Goal: Find specific page/section: Find specific page/section

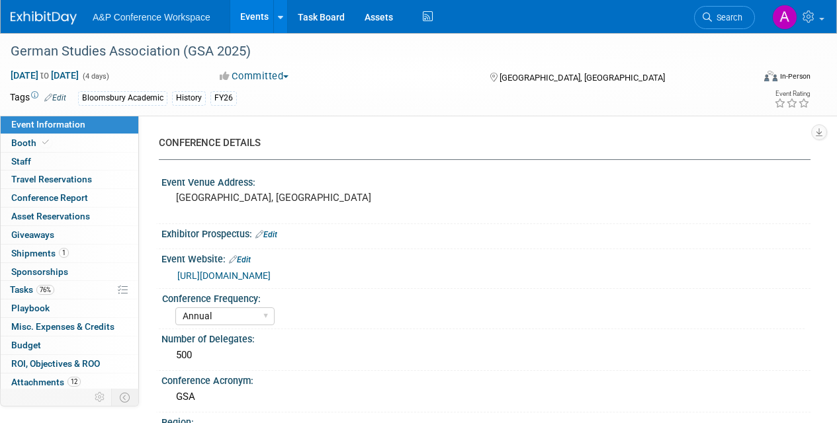
select select "Annual"
select select "Level 2"
select select "In-Person Booth"
select select "History"
select select "Bloomsbury Academic"
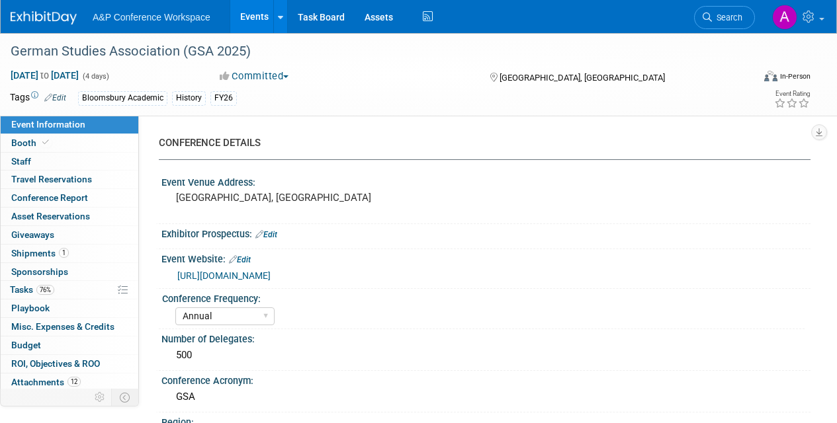
select select "[PERSON_NAME]"
select select "Brand/Subject Presence​"
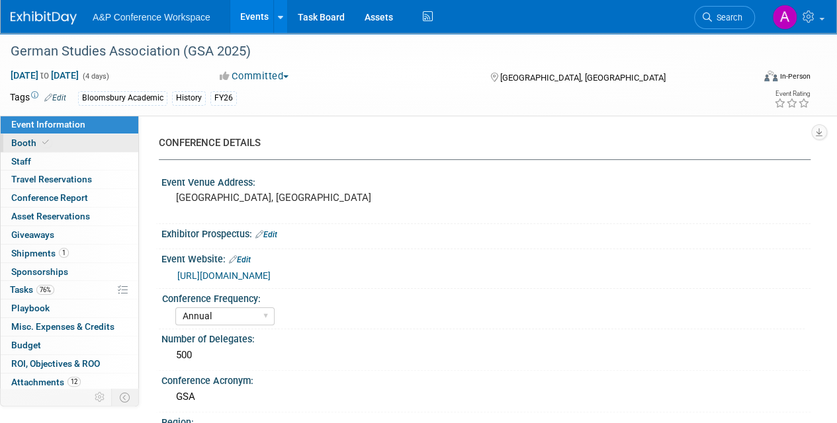
click at [93, 142] on link "Booth" at bounding box center [70, 143] width 138 height 18
select select "CUAP"
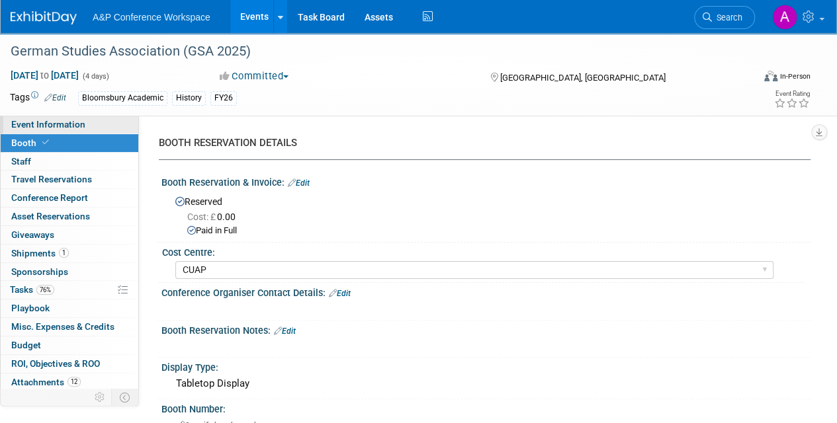
click at [78, 127] on span "Event Information" at bounding box center [48, 124] width 74 height 11
select select "Annual"
select select "Level 2"
select select "In-Person Booth"
select select "History"
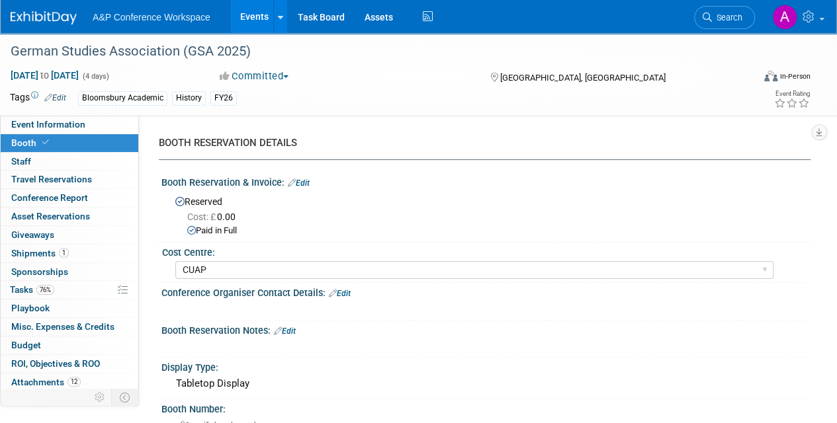
select select "Bloomsbury Academic"
select select "[PERSON_NAME]"
select select "Brand/Subject Presence​"
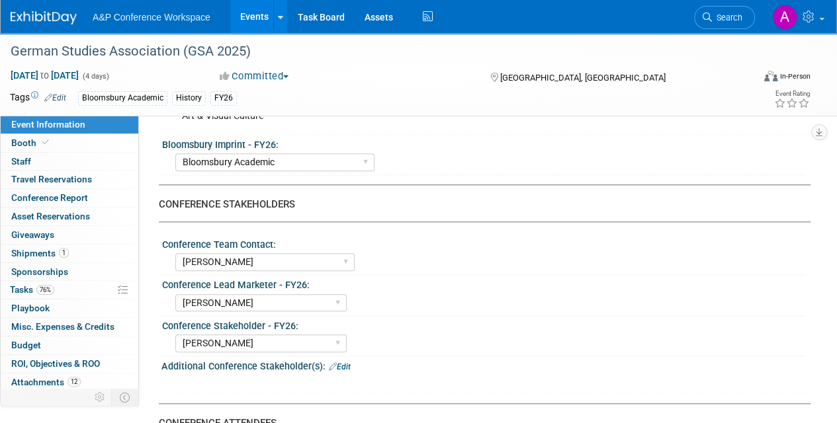
scroll to position [582, 0]
